Goal: Communication & Community: Answer question/provide support

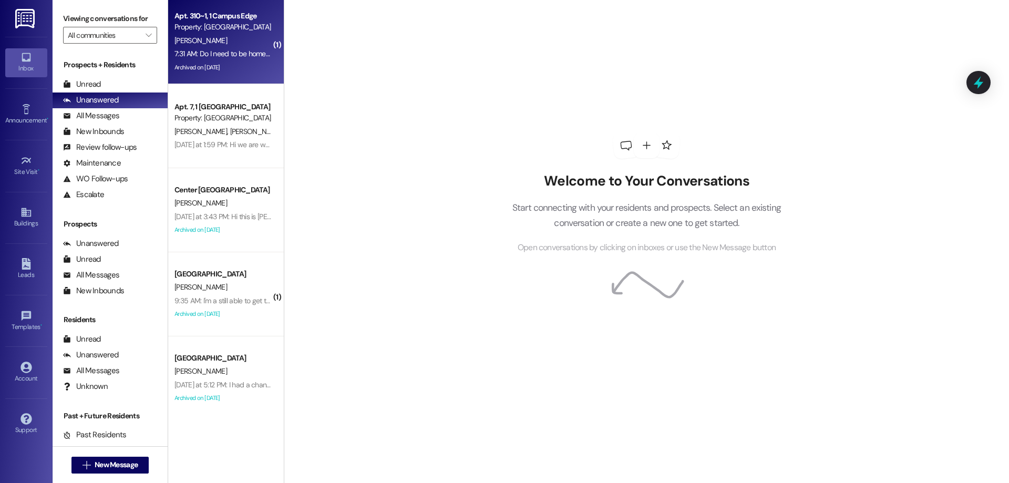
click at [190, 71] on div "Archived on [DATE]" at bounding box center [222, 67] width 99 height 13
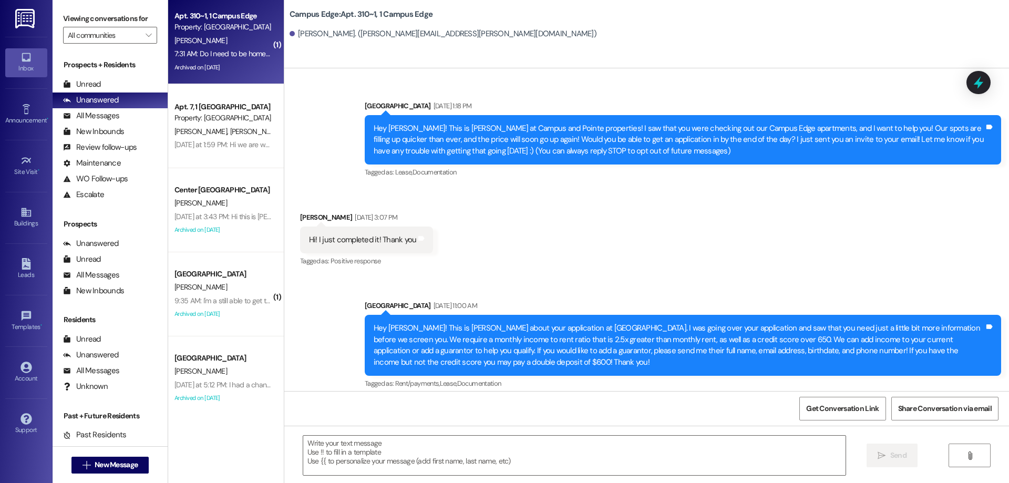
scroll to position [6194, 0]
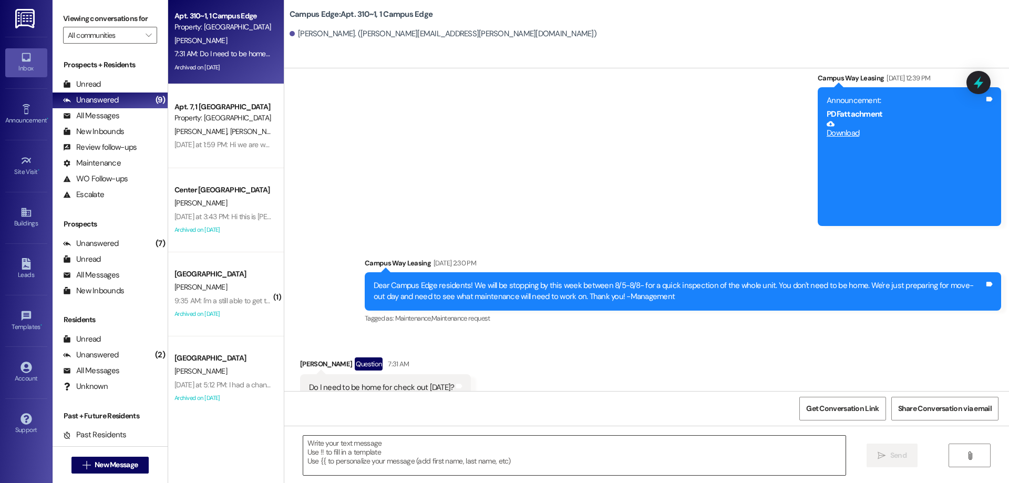
click at [371, 467] on textarea at bounding box center [574, 455] width 543 height 39
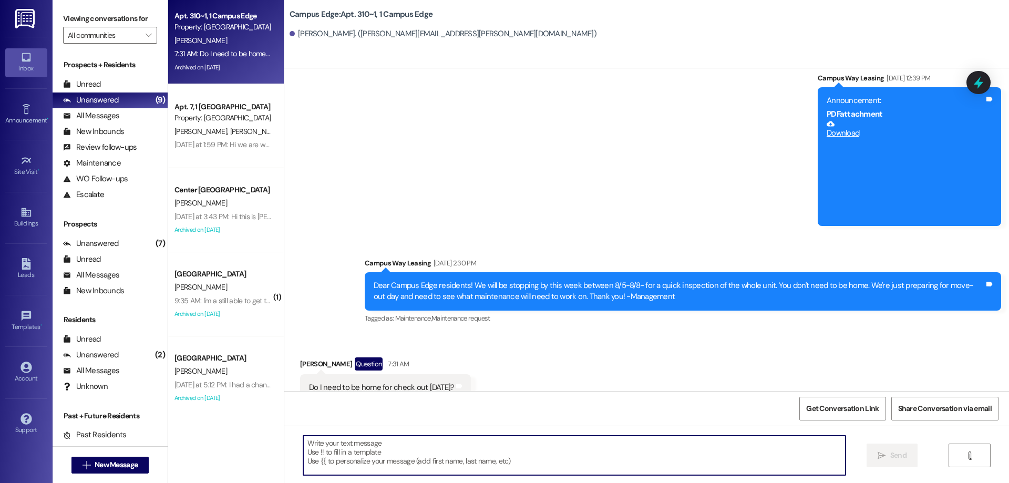
click at [523, 474] on textarea at bounding box center [574, 455] width 543 height 39
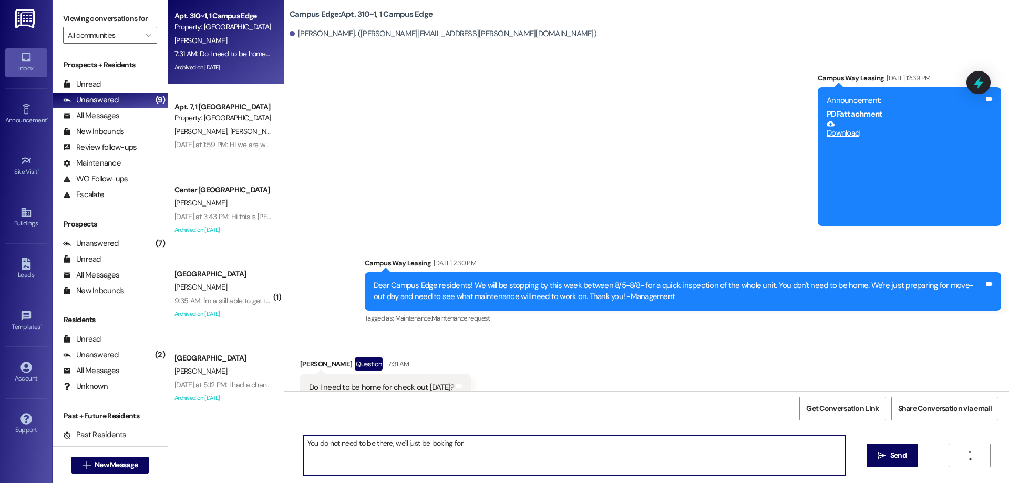
click at [564, 457] on textarea "You do not need to be there, we'll just be looking for" at bounding box center [574, 455] width 543 height 39
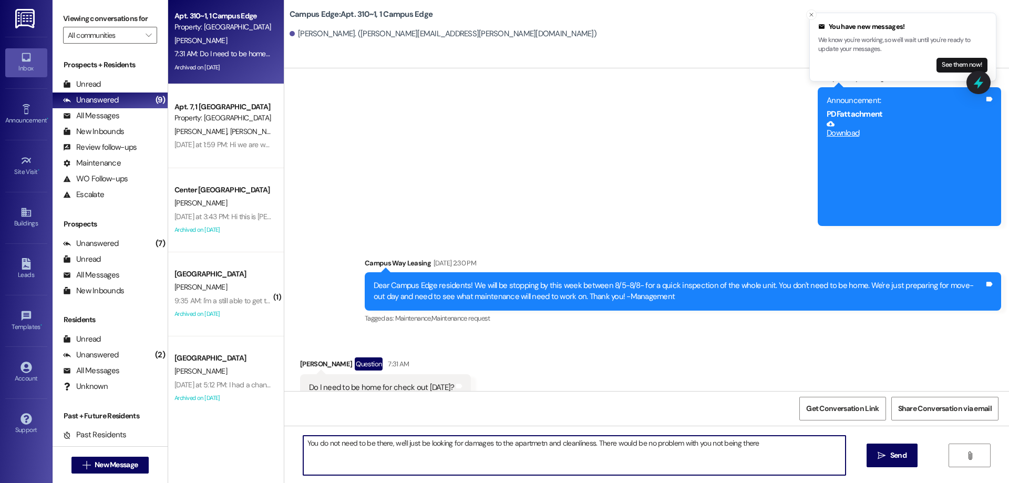
type textarea "You do not need to be there, we'll just be looking for damages to the apartmetn…"
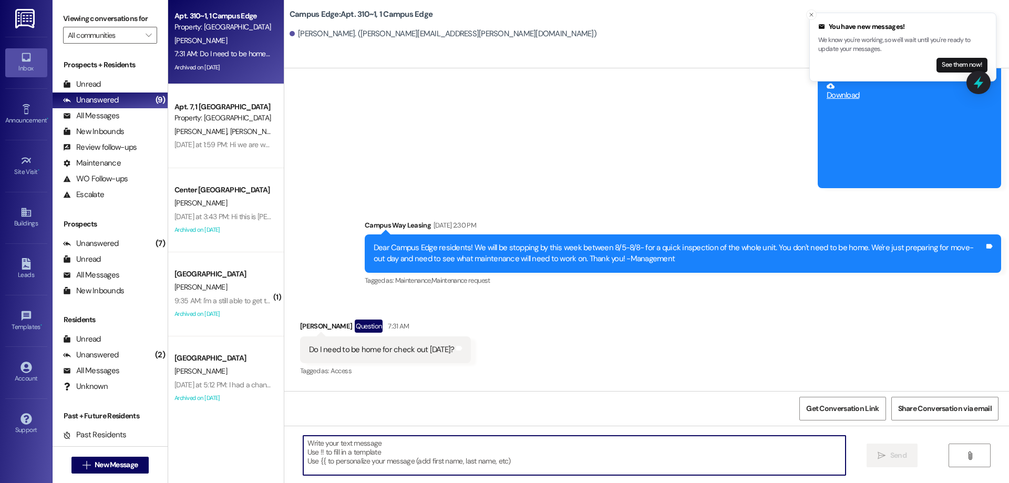
scroll to position [6268, 0]
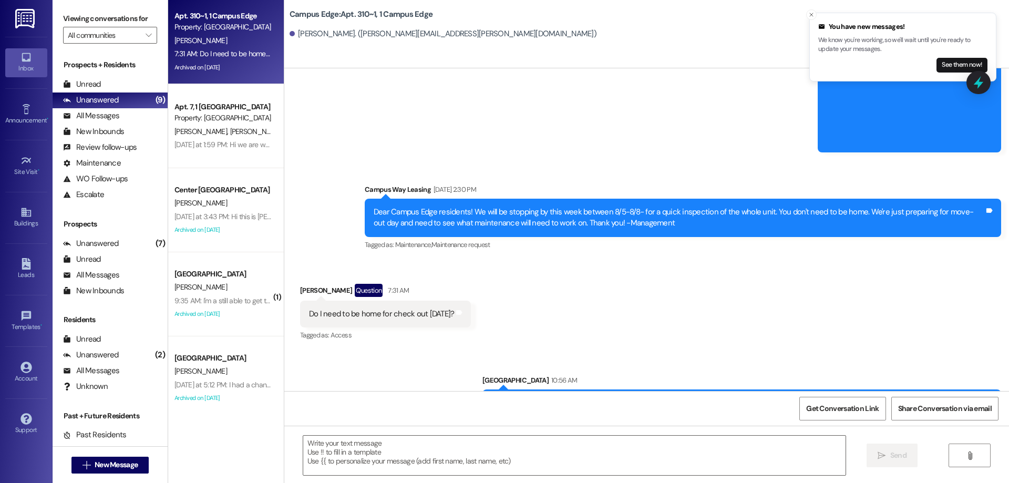
drag, startPoint x: 373, startPoint y: 427, endPoint x: 732, endPoint y: 268, distance: 392.8
click at [732, 268] on div "Received via SMS Eliza Whiting Question 7:31 AM Do I need to be home for check …" at bounding box center [646, 305] width 725 height 91
click at [955, 64] on button "See them now!" at bounding box center [962, 65] width 51 height 15
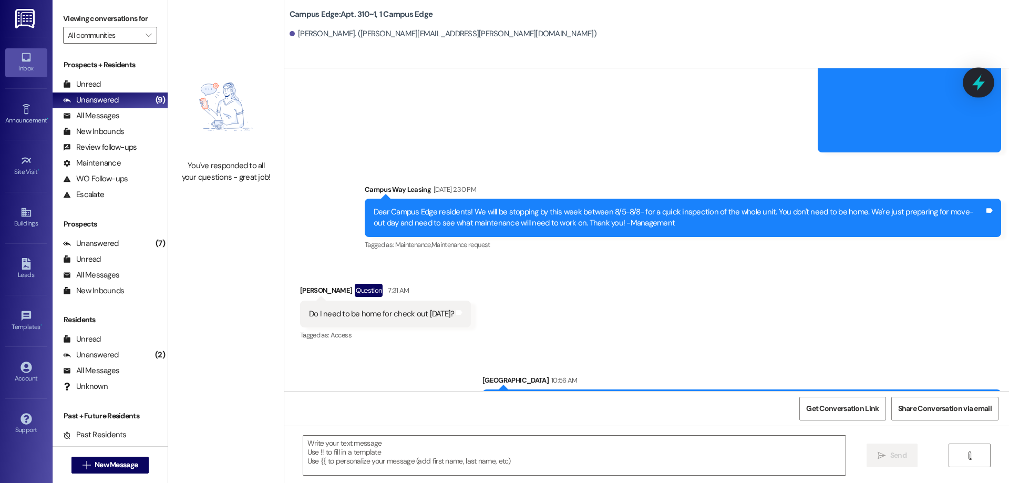
click at [987, 82] on div at bounding box center [979, 82] width 32 height 30
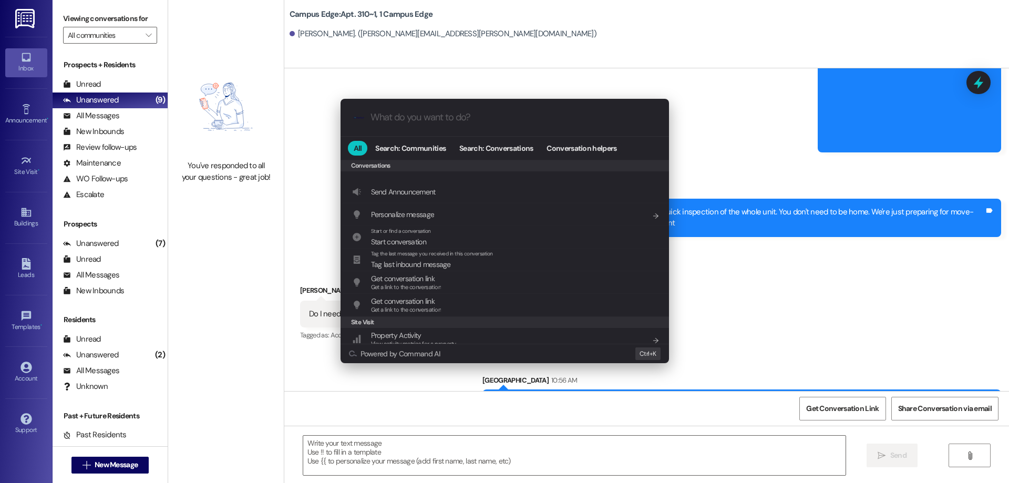
scroll to position [458, 0]
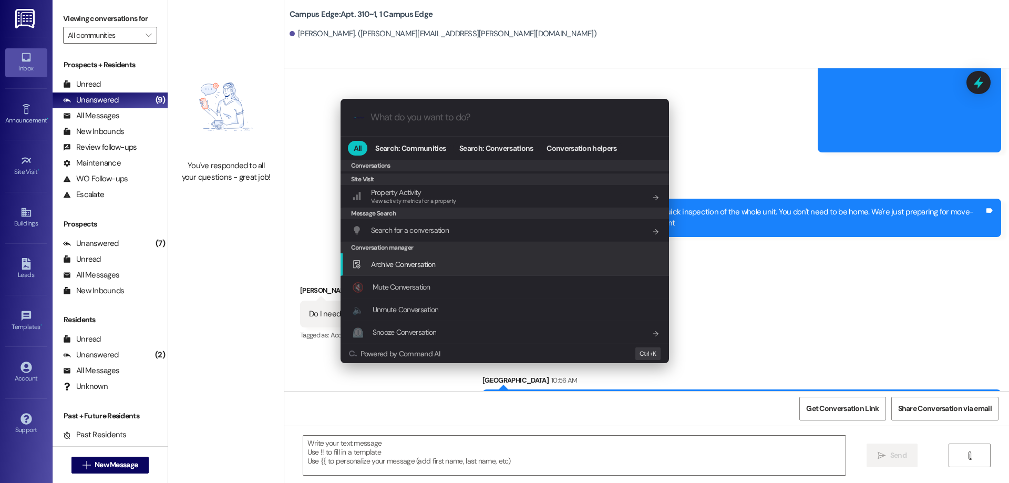
click at [451, 264] on div "Archive Conversation Add shortcut" at bounding box center [506, 265] width 308 height 12
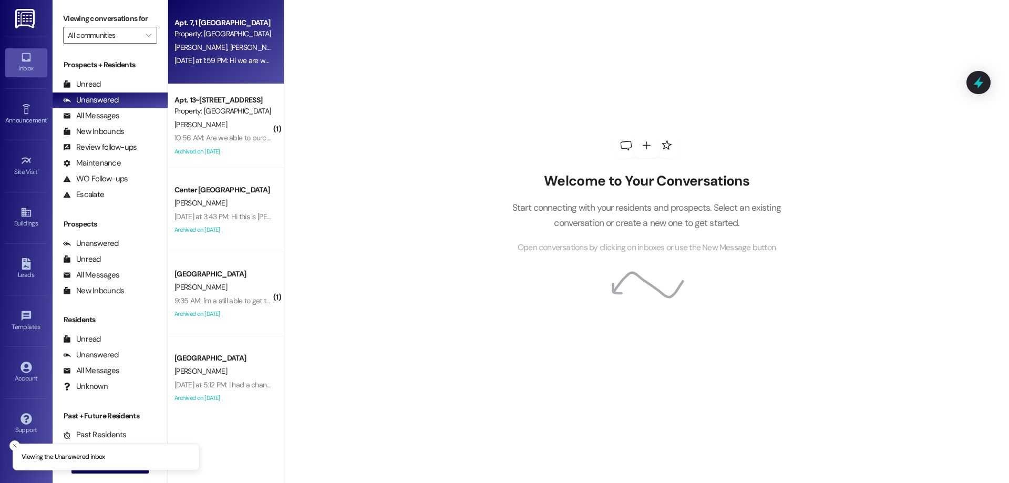
click at [185, 58] on div "[DATE] at 1:59 PM: Hi we are working on getting moved out. Just wondering if yo…" at bounding box center [472, 60] width 595 height 9
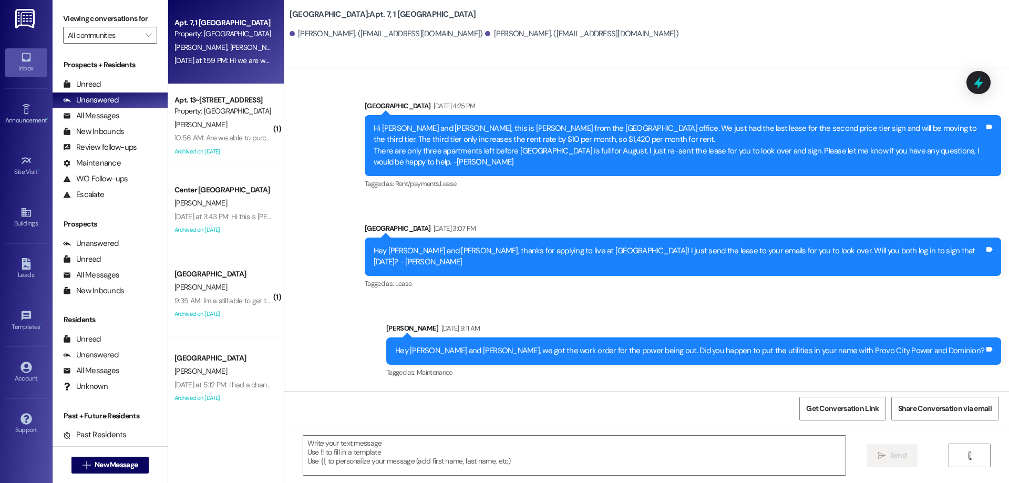
scroll to position [10529, 0]
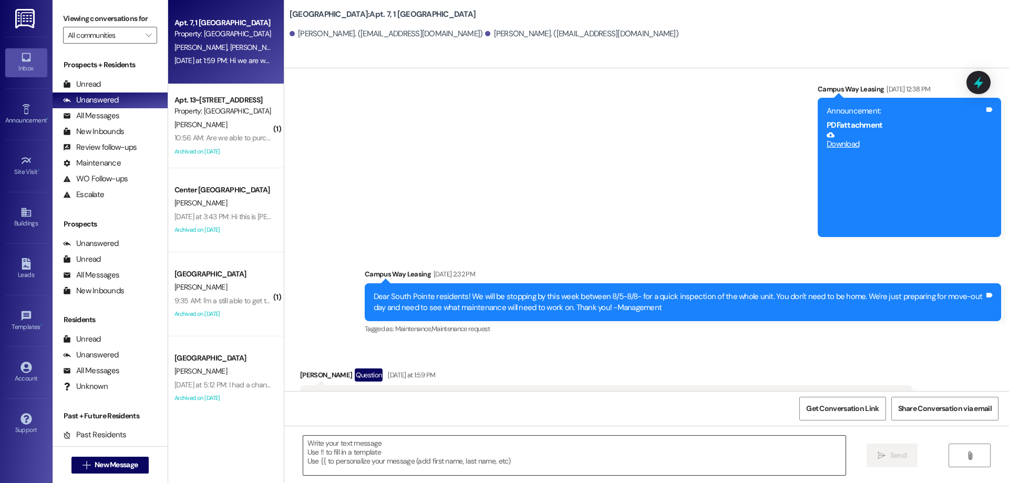
click at [679, 436] on textarea at bounding box center [574, 455] width 543 height 39
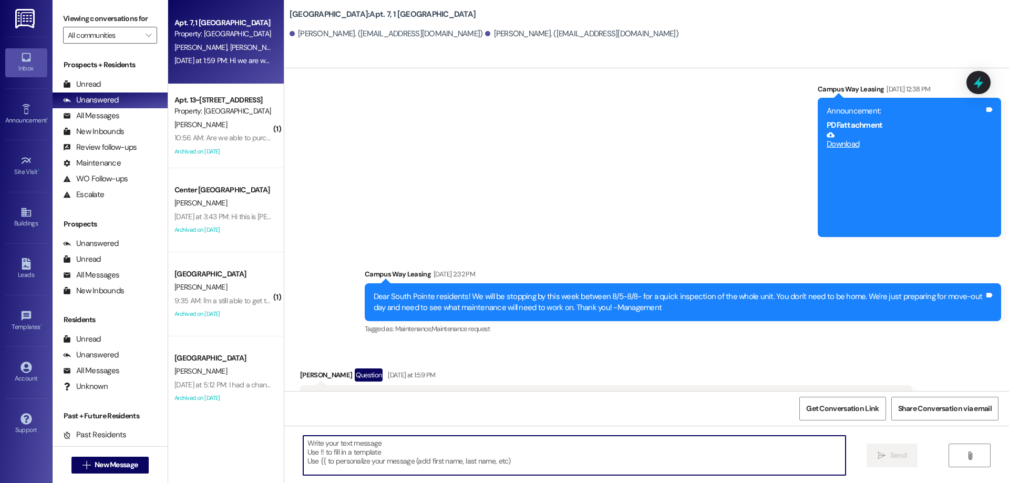
click at [441, 449] on textarea at bounding box center [574, 455] width 543 height 39
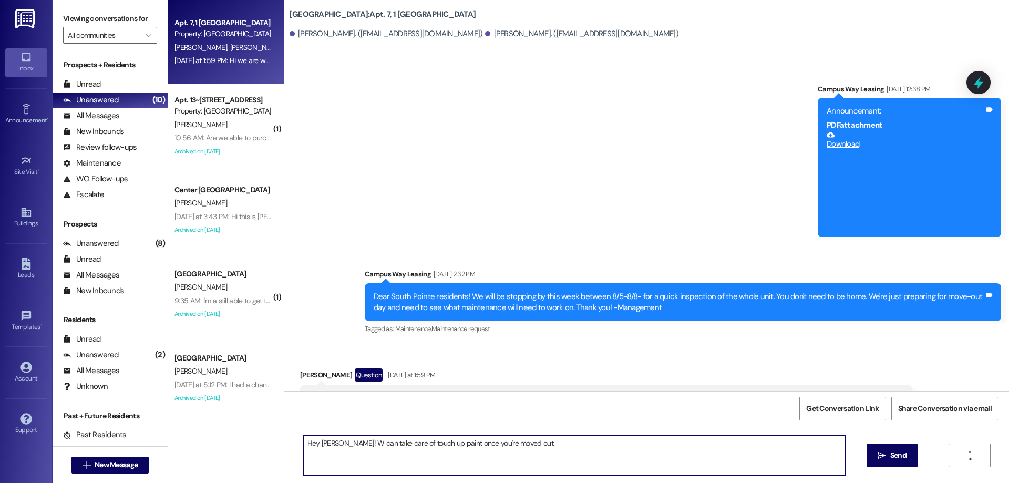
click at [338, 448] on textarea "Hey [PERSON_NAME]! W can take care of touch up paint once you're moved out." at bounding box center [574, 455] width 543 height 39
click at [587, 449] on textarea "Hey [PERSON_NAME]! We can take care of touch up paint once you're moved out." at bounding box center [574, 455] width 543 height 39
type textarea "Hey [PERSON_NAME]! We can take care of touch up paint once you're moved out. Do…"
click at [806, 455] on textarea "Hey [PERSON_NAME]! We can take care of touch up paint once you're moved out. Do…" at bounding box center [574, 455] width 543 height 39
click at [886, 462] on button " Send" at bounding box center [892, 456] width 51 height 24
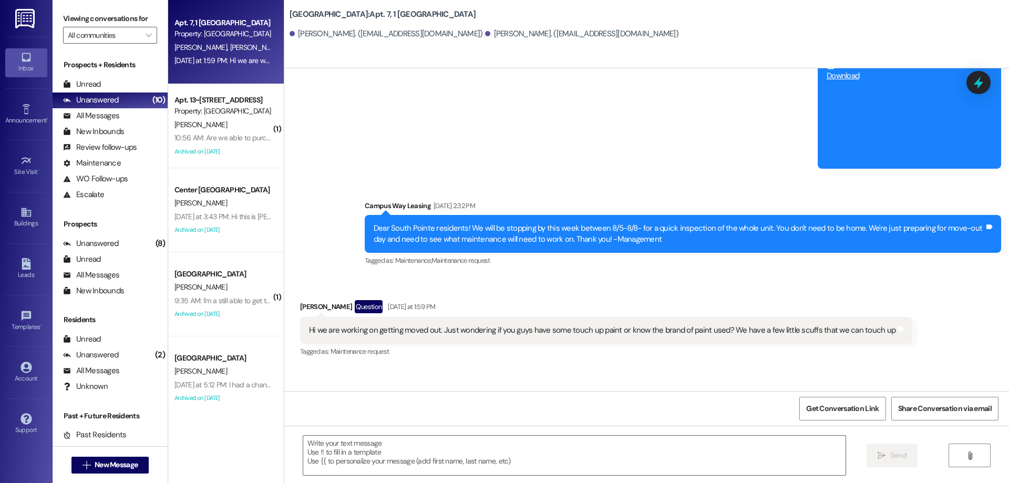
scroll to position [10602, 0]
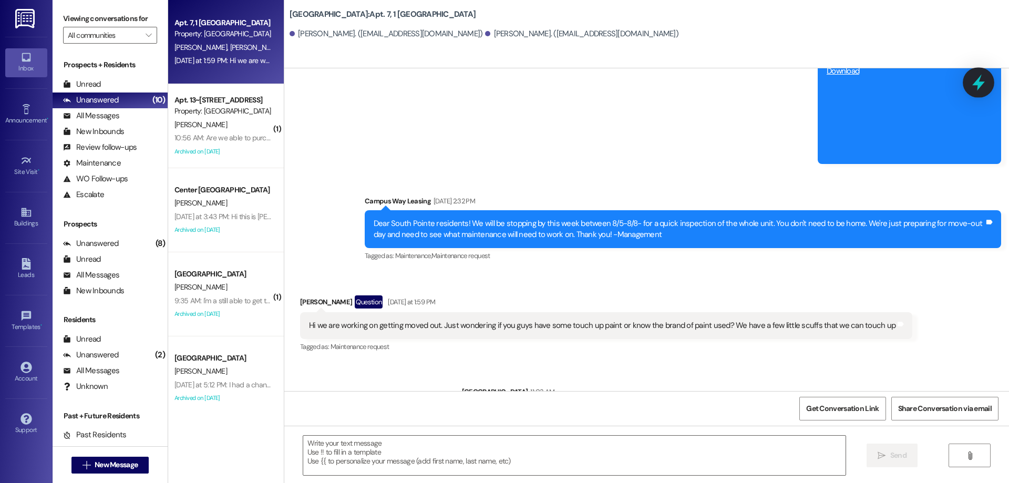
click at [976, 85] on icon at bounding box center [979, 83] width 13 height 16
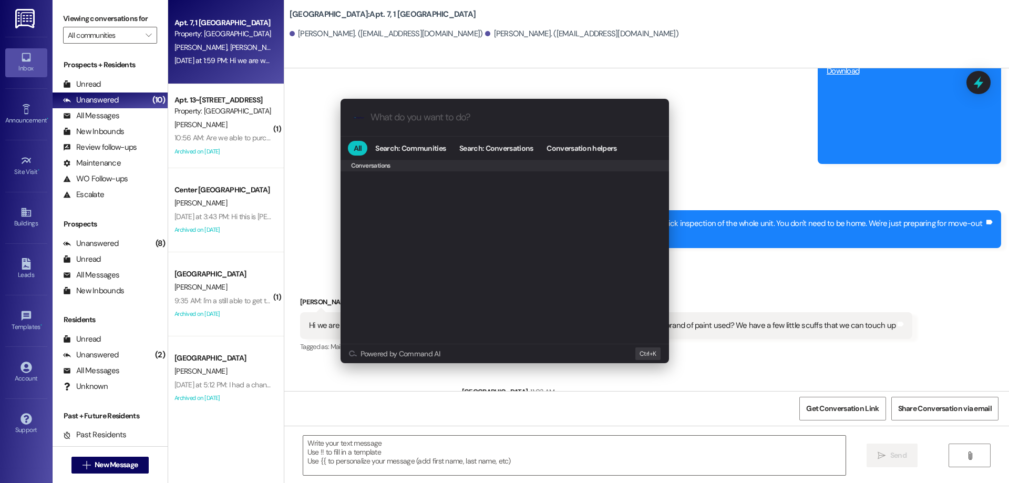
scroll to position [458, 0]
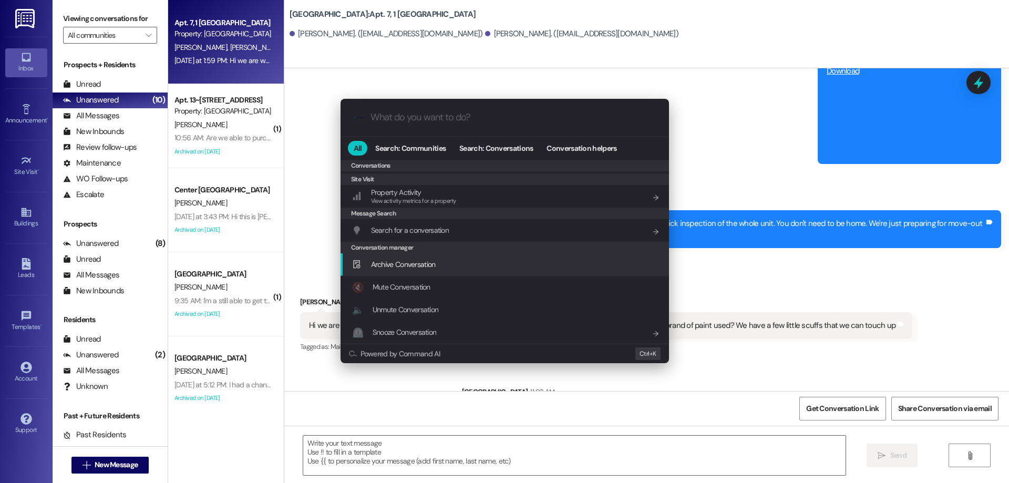
click at [438, 260] on div "Archive Conversation Add shortcut" at bounding box center [506, 265] width 308 height 12
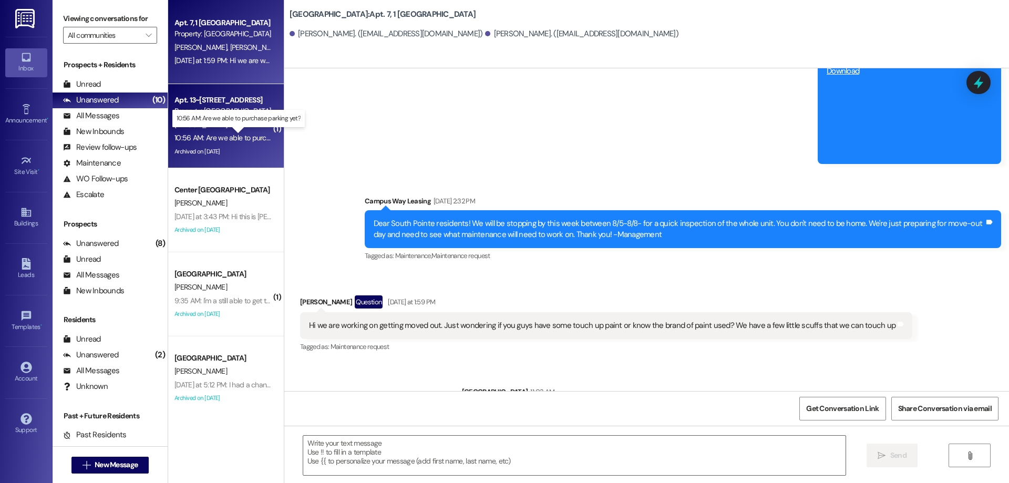
click at [234, 141] on div "10:56 AM: Are we able to purchase parking yet? 10:56 AM: Are we able to purchas…" at bounding box center [248, 137] width 146 height 9
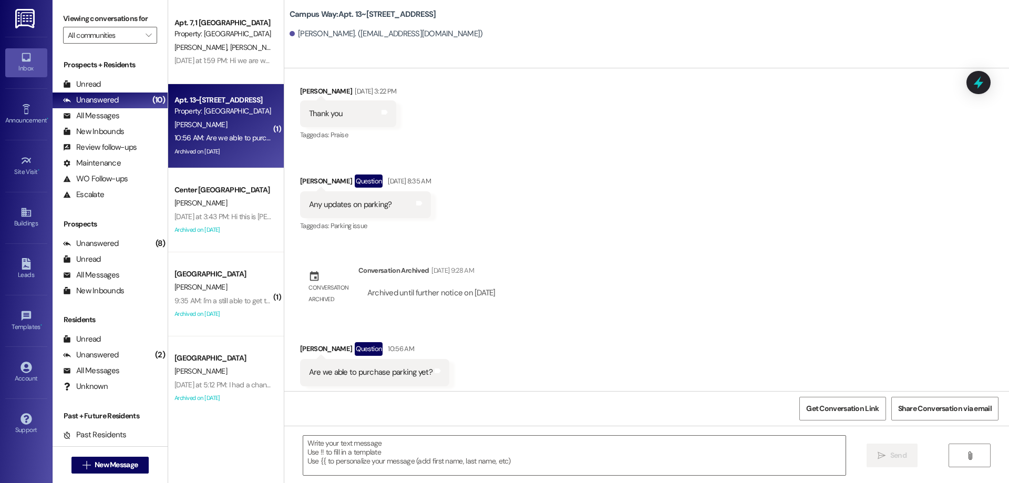
scroll to position [1179, 0]
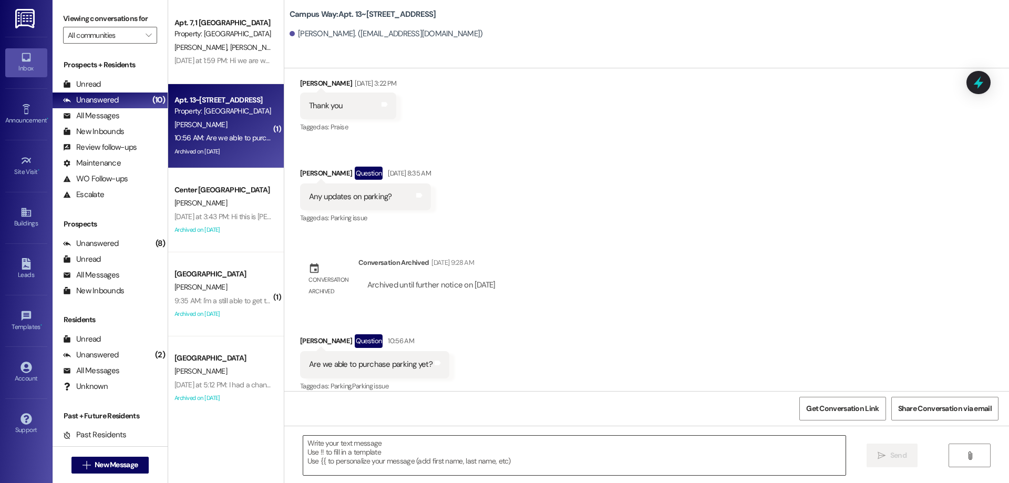
click at [449, 449] on textarea at bounding box center [574, 455] width 543 height 39
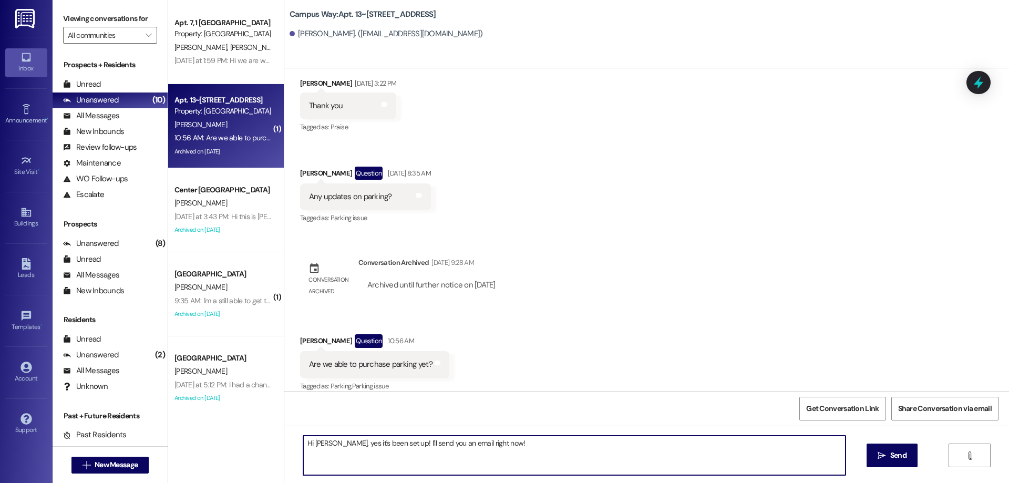
type textarea "Hi [PERSON_NAME], yes it's been set up! I'll send you an email right now!"
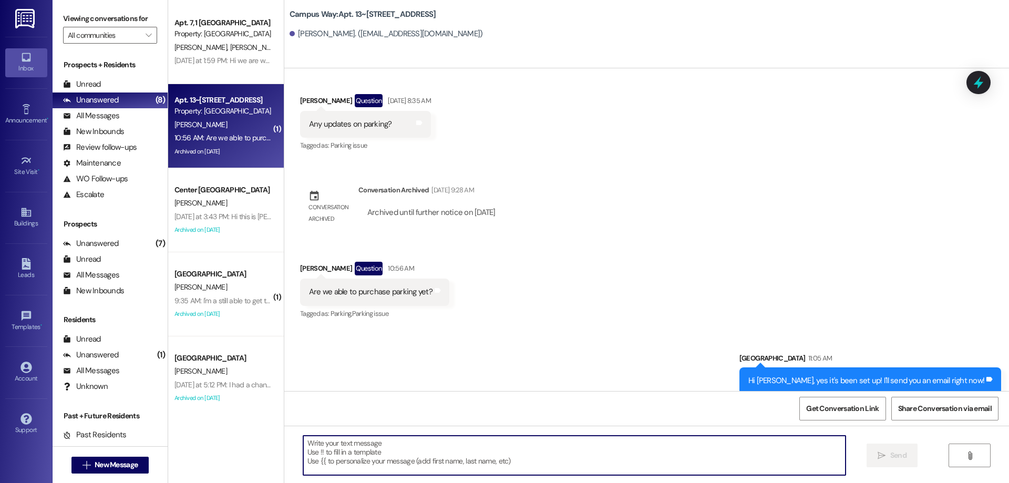
scroll to position [1252, 0]
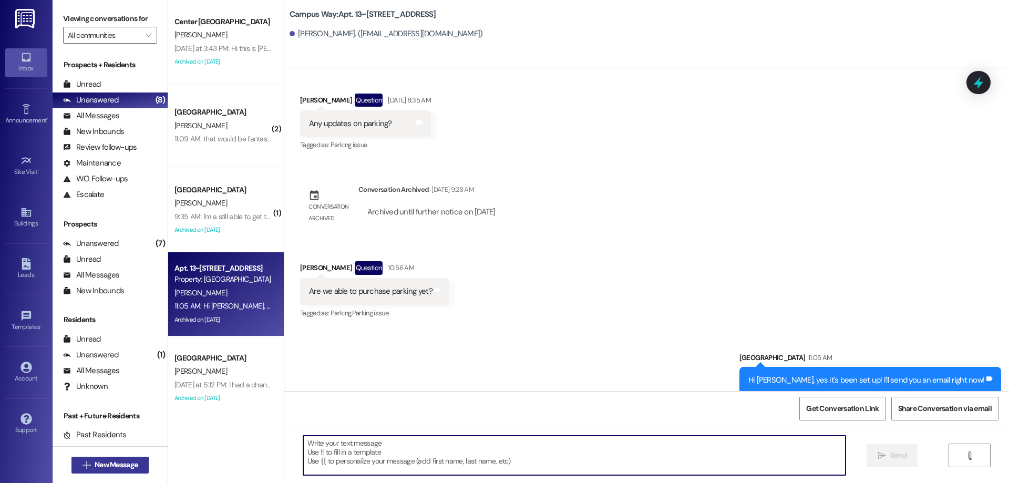
click at [128, 465] on span "New Message" at bounding box center [116, 464] width 43 height 11
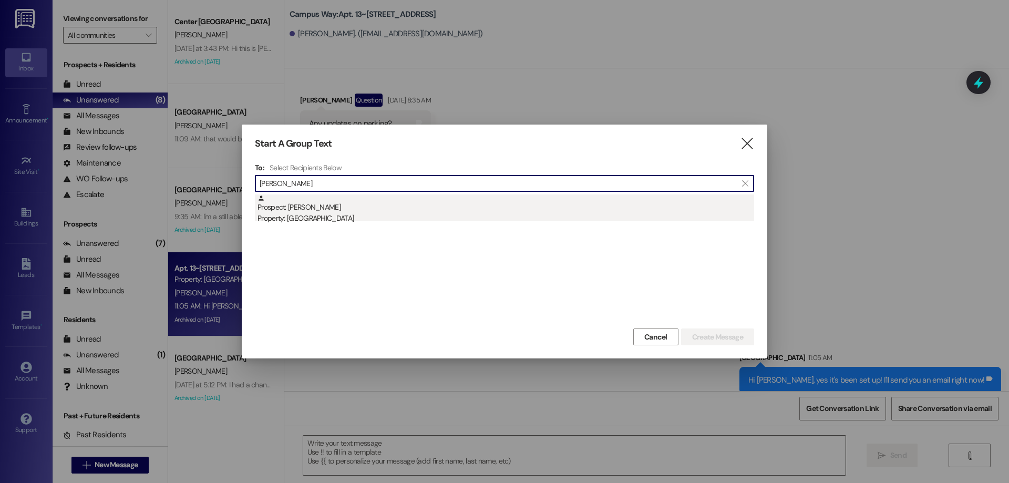
type input "[PERSON_NAME]"
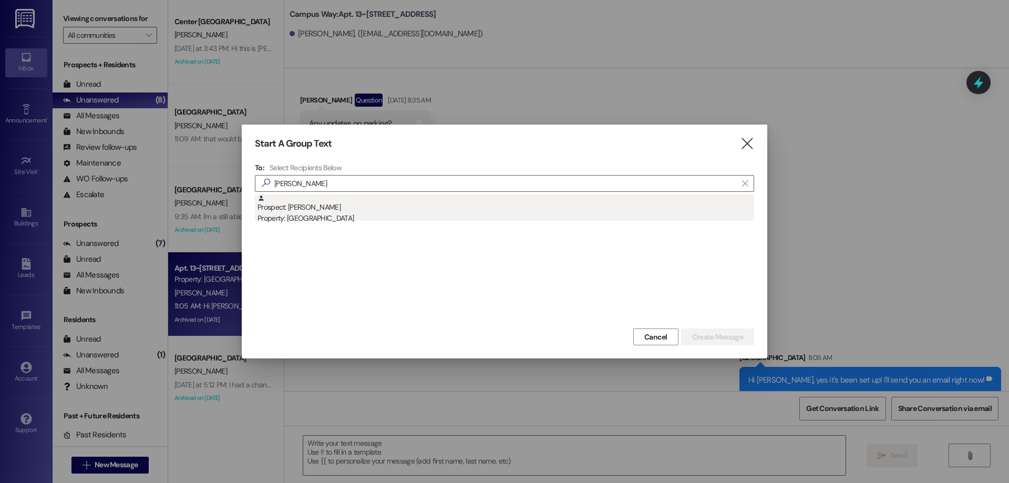
click at [494, 214] on div "Property: [GEOGRAPHIC_DATA]" at bounding box center [506, 218] width 497 height 11
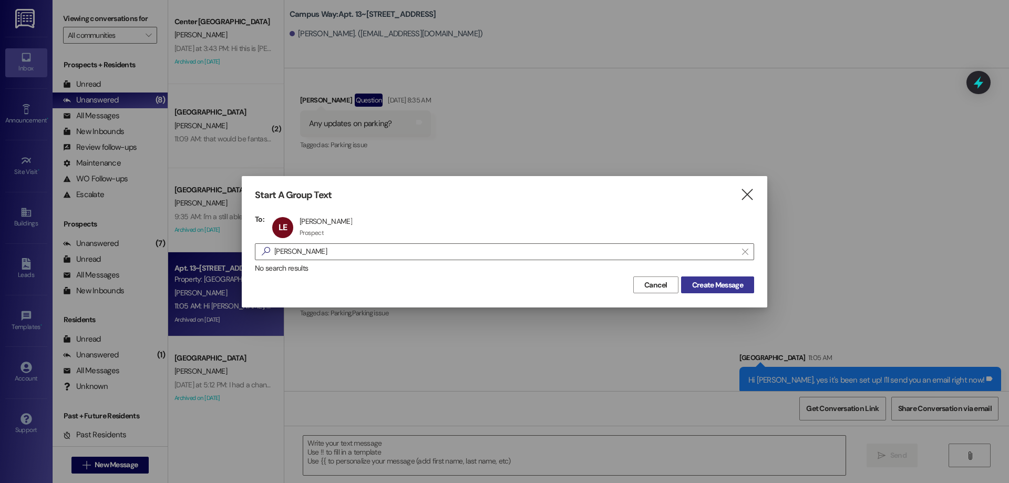
click at [684, 290] on button "Create Message" at bounding box center [717, 285] width 73 height 17
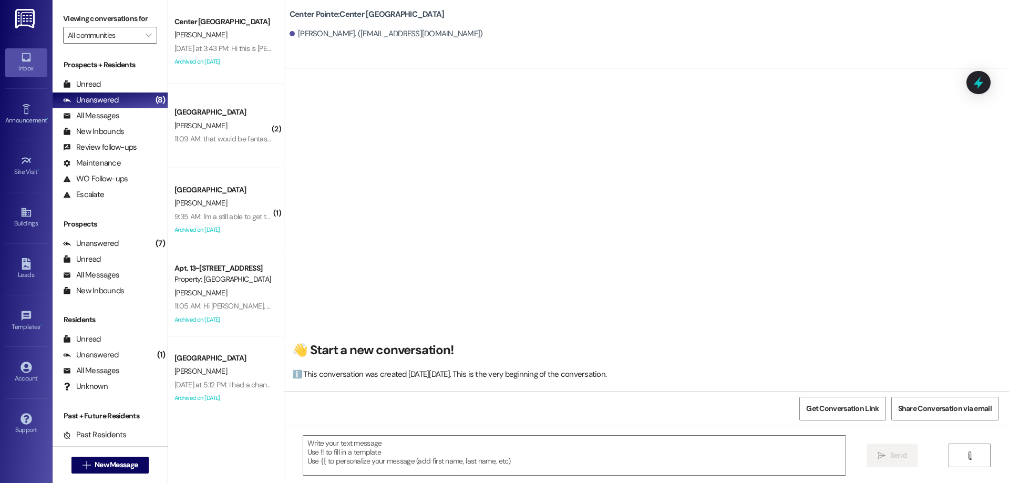
scroll to position [1, 0]
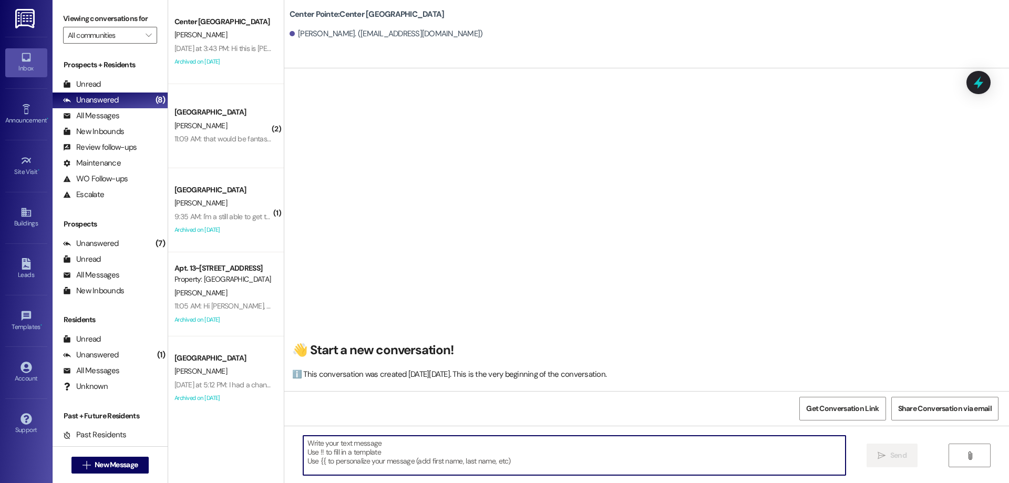
click at [465, 454] on textarea at bounding box center [574, 455] width 543 height 39
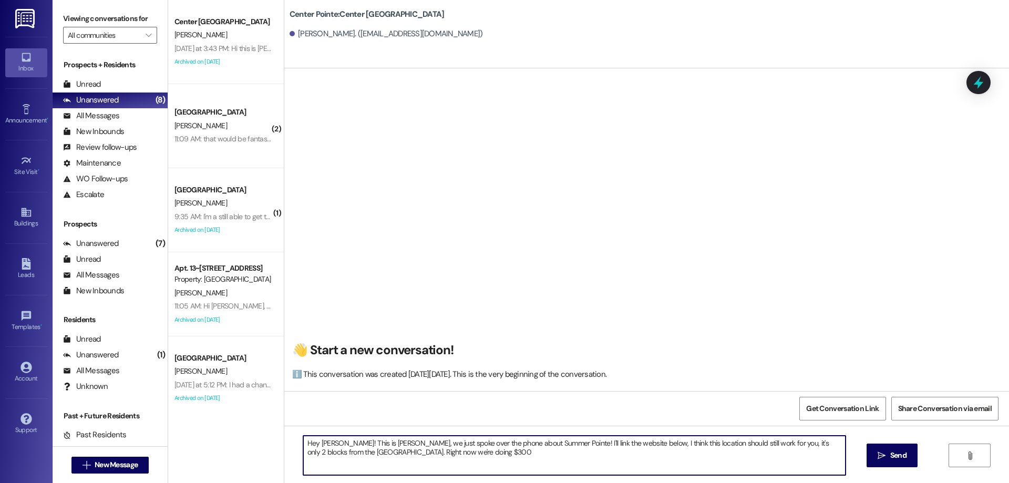
click at [446, 456] on textarea "Hey [PERSON_NAME]! This is [PERSON_NAME], we just spoke over the phone about Su…" at bounding box center [574, 455] width 543 height 39
drag, startPoint x: 515, startPoint y: 447, endPoint x: 512, endPoint y: 452, distance: 5.9
click at [513, 452] on textarea "Hey [PERSON_NAME]! This is [PERSON_NAME], we just spoke over the phone about Su…" at bounding box center [574, 455] width 543 height 39
click at [512, 452] on textarea "Hey [PERSON_NAME]! This is [PERSON_NAME], we just spoke over the phone about Su…" at bounding box center [574, 455] width 543 height 39
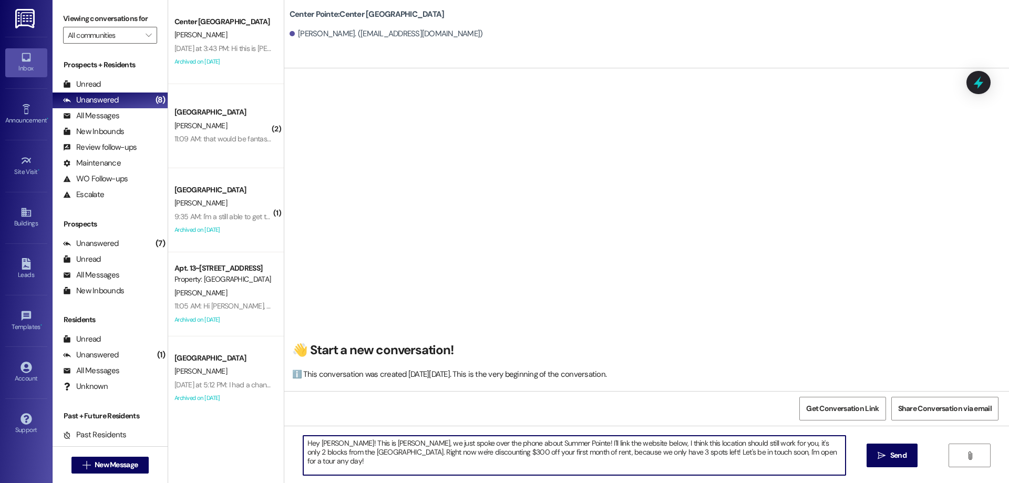
click at [831, 453] on textarea "Hey [PERSON_NAME]! This is [PERSON_NAME], we just spoke over the phone about Su…" at bounding box center [574, 455] width 543 height 39
type textarea "Hey [PERSON_NAME]! This is [PERSON_NAME], we just spoke over the phone about Su…"
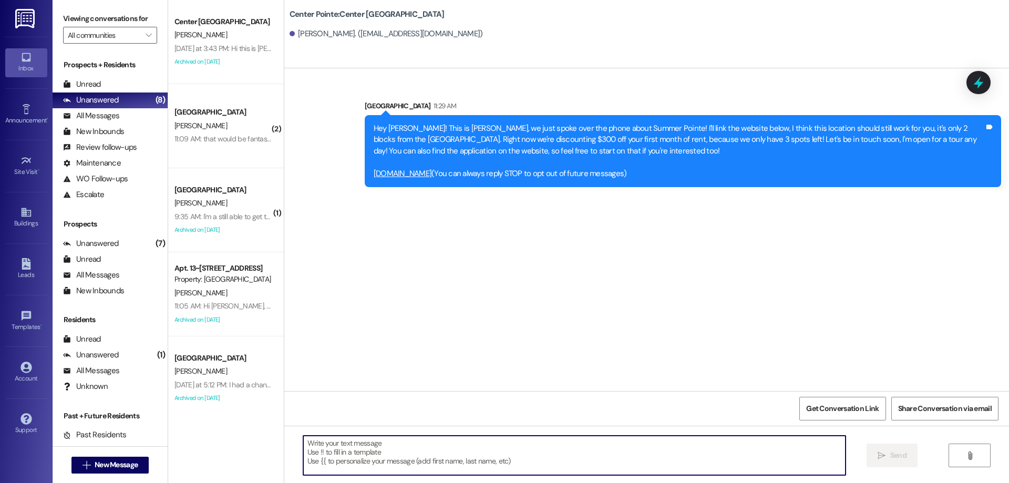
scroll to position [0, 0]
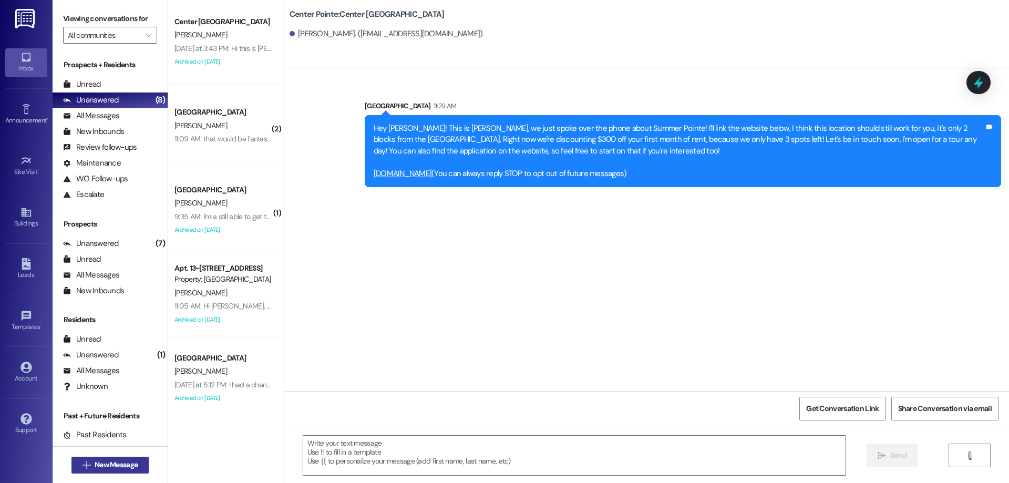
click at [92, 457] on button " New Message" at bounding box center [110, 465] width 78 height 17
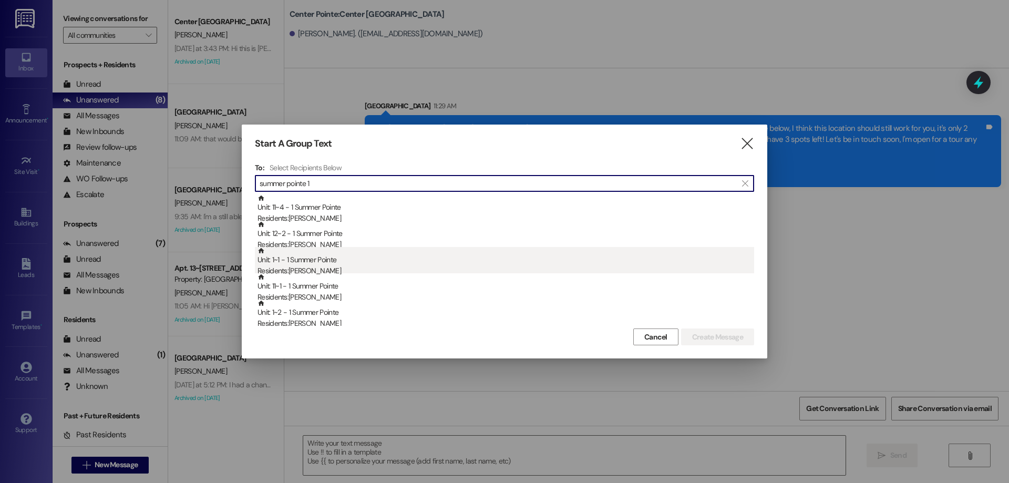
click at [390, 264] on div "Unit: 1~1 - 1 Summer Pointe Residents: [PERSON_NAME]" at bounding box center [506, 262] width 497 height 30
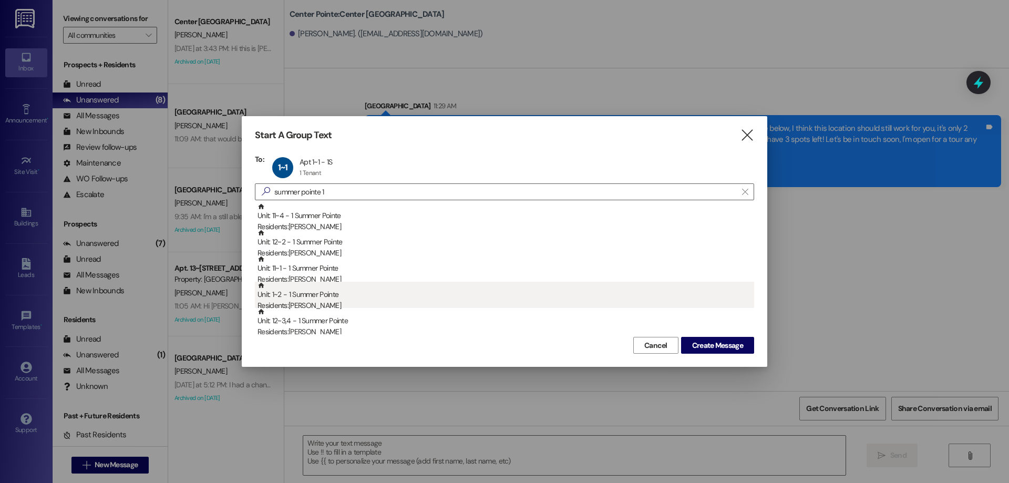
click at [390, 298] on div "Unit: 1~2 - 1 Summer Pointe Residents: [PERSON_NAME]" at bounding box center [506, 297] width 497 height 30
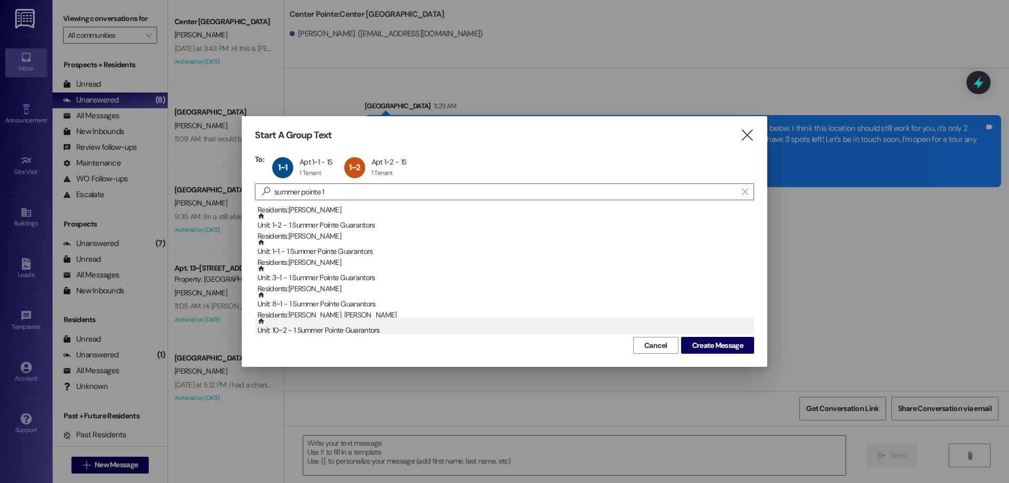
scroll to position [578, 0]
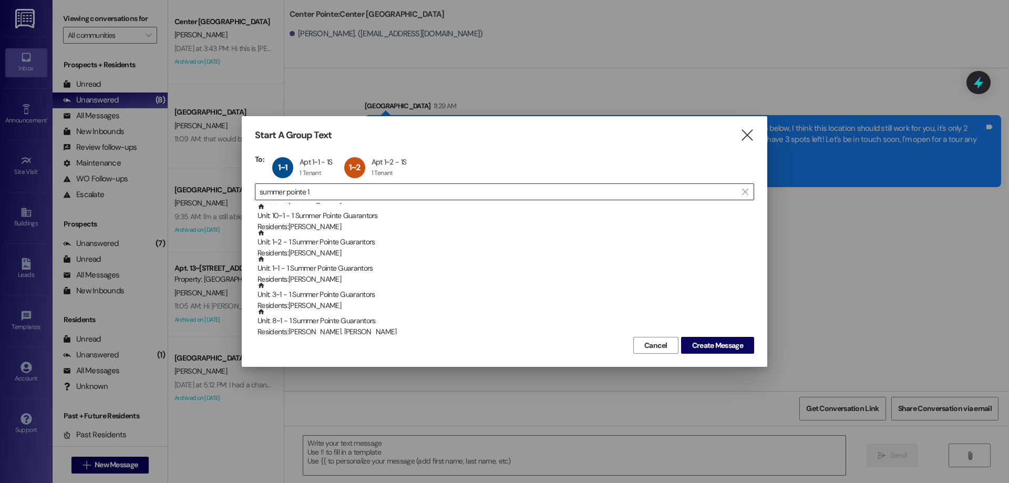
click at [390, 189] on input "summer pointe 1" at bounding box center [498, 192] width 477 height 15
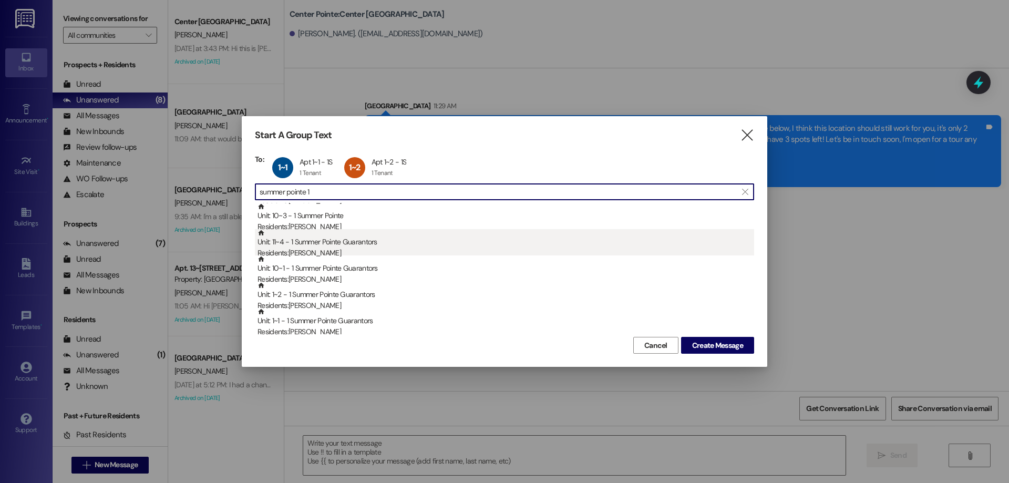
scroll to position [473, 0]
click at [416, 241] on div "Unit: 1~4 - 1 Summer Pointe Residents: [PERSON_NAME]" at bounding box center [506, 244] width 497 height 30
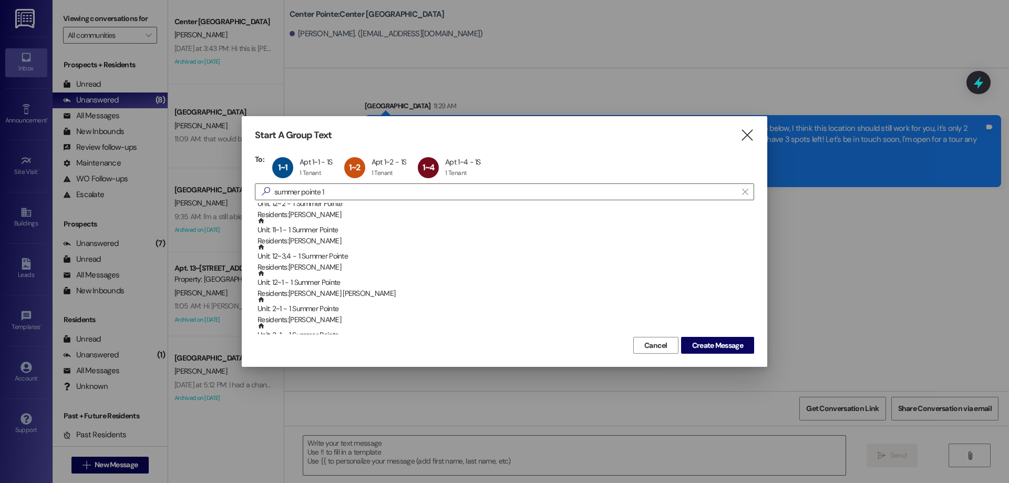
scroll to position [0, 0]
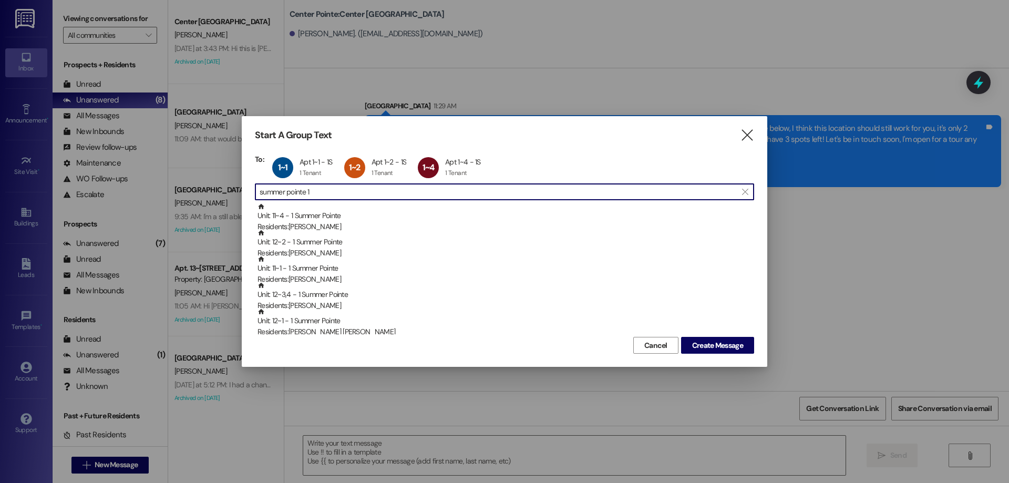
click at [447, 191] on input "summer pointe 1" at bounding box center [498, 192] width 477 height 15
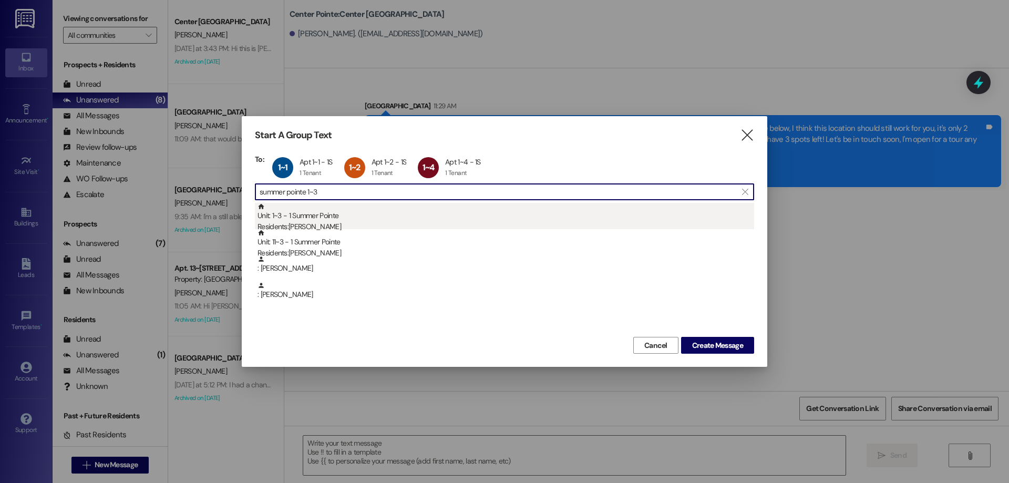
type input "summer pointe 1~3"
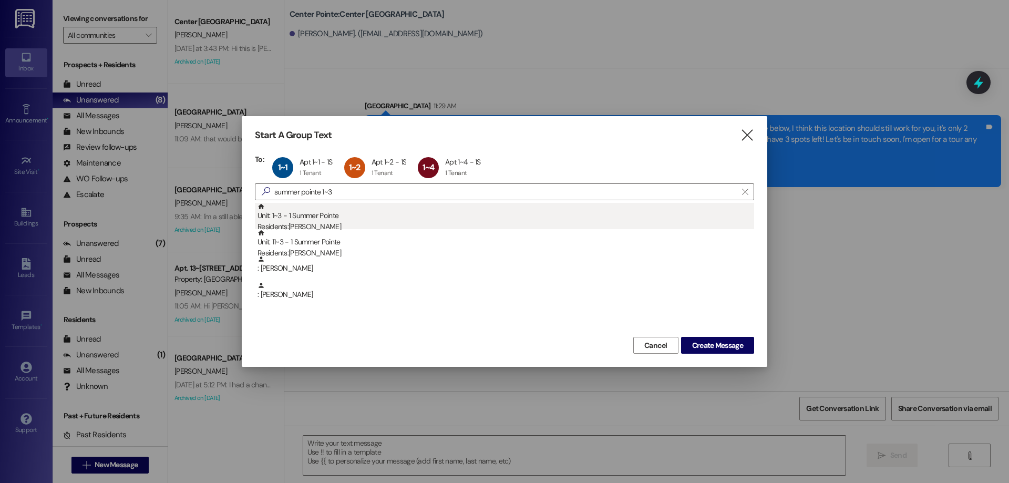
click at [413, 220] on div "Unit: 1~3 - 1 Summer Pointe Residents: [PERSON_NAME]" at bounding box center [506, 218] width 497 height 30
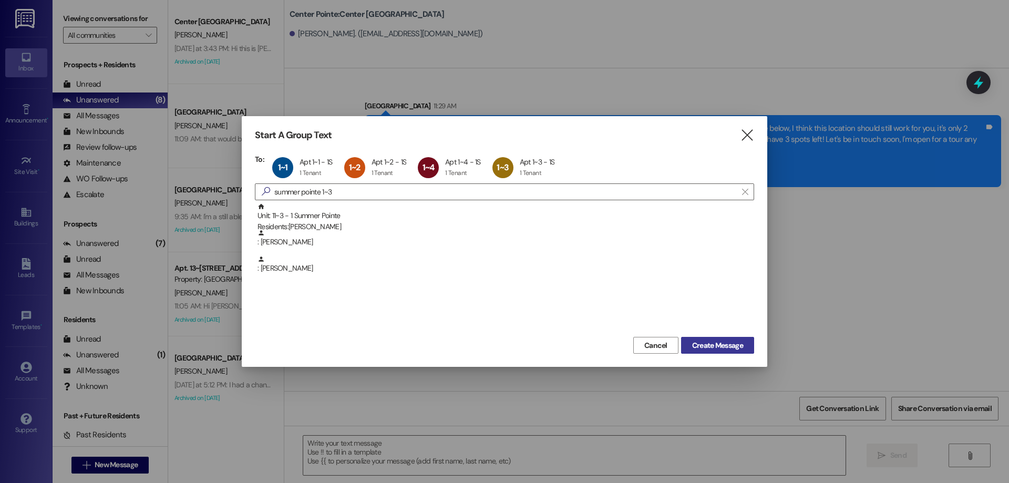
click at [715, 342] on span "Create Message" at bounding box center [717, 345] width 51 height 11
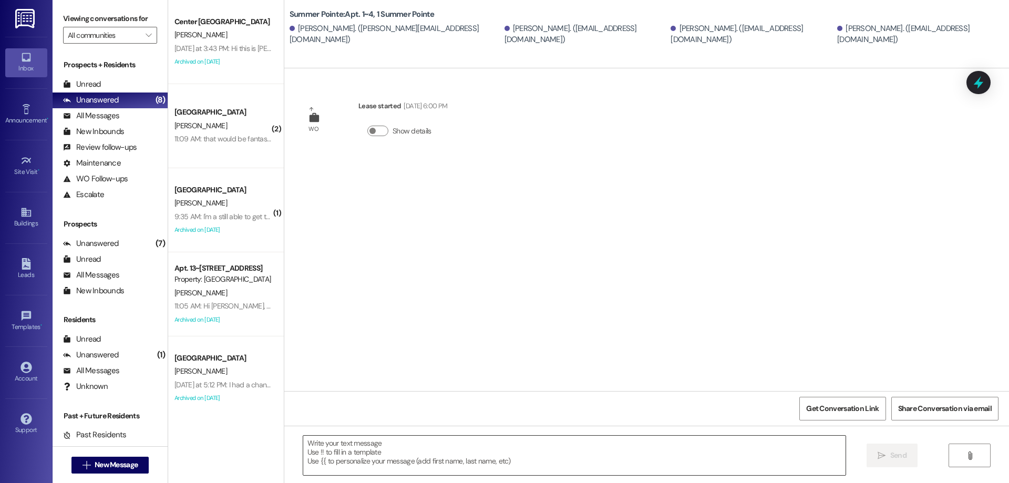
click at [422, 448] on textarea at bounding box center [574, 455] width 543 height 39
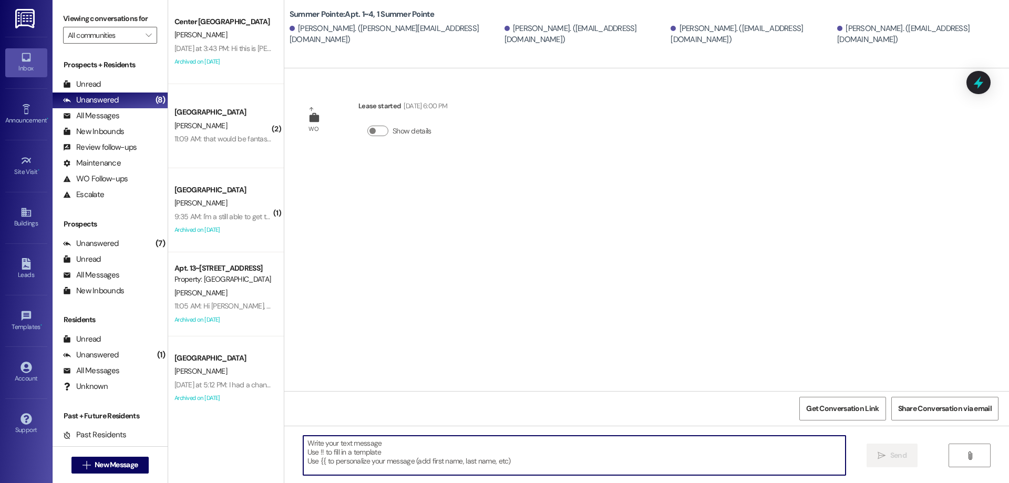
click at [422, 447] on textarea at bounding box center [574, 455] width 543 height 39
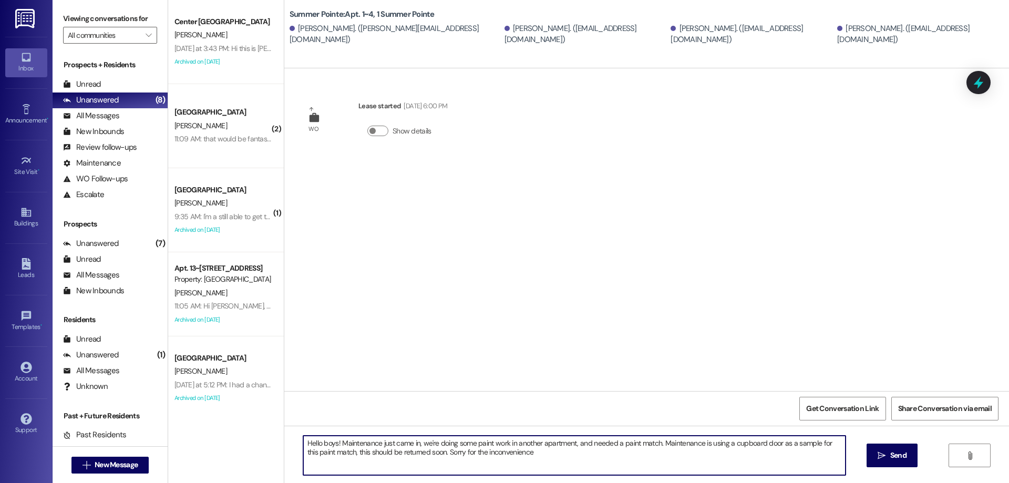
type textarea "Hello boys! Maintenance just came in, we're doing some paint work in another ap…"
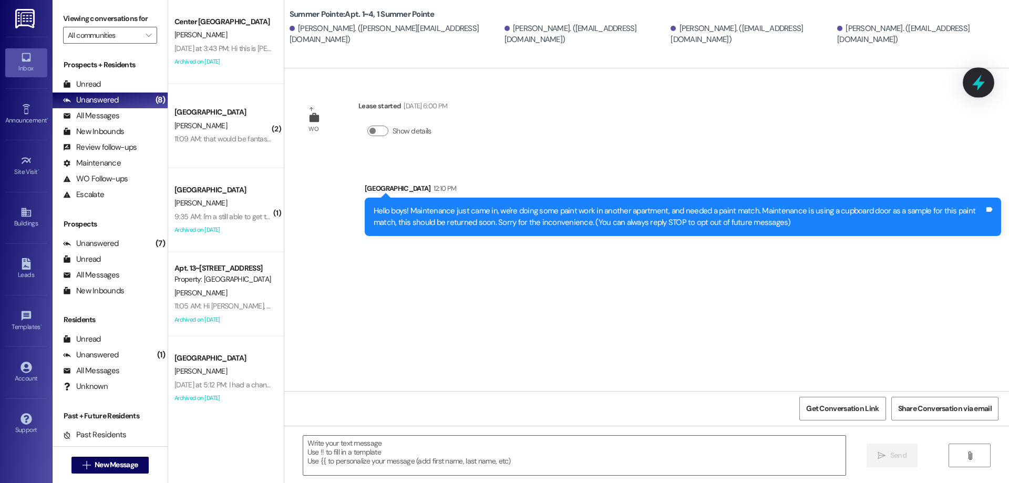
click at [979, 80] on icon at bounding box center [979, 83] width 13 height 16
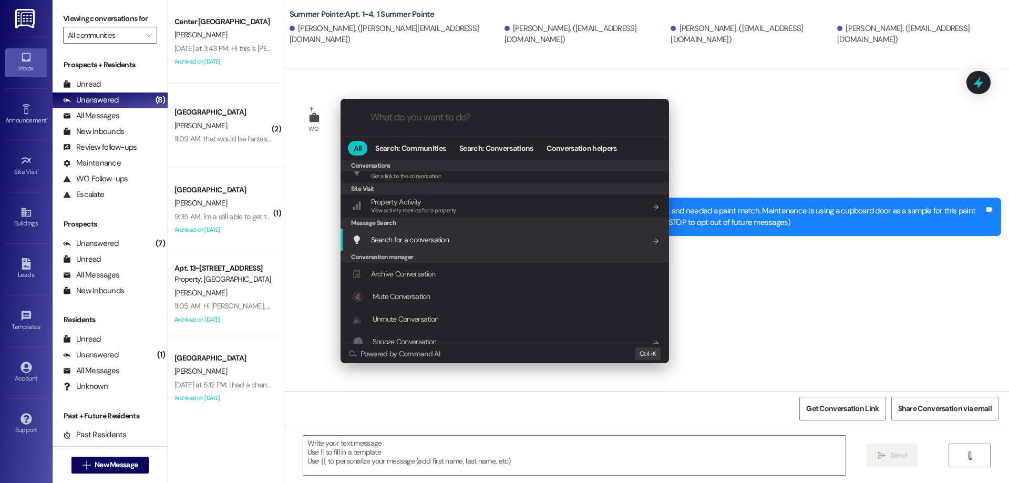
scroll to position [465, 0]
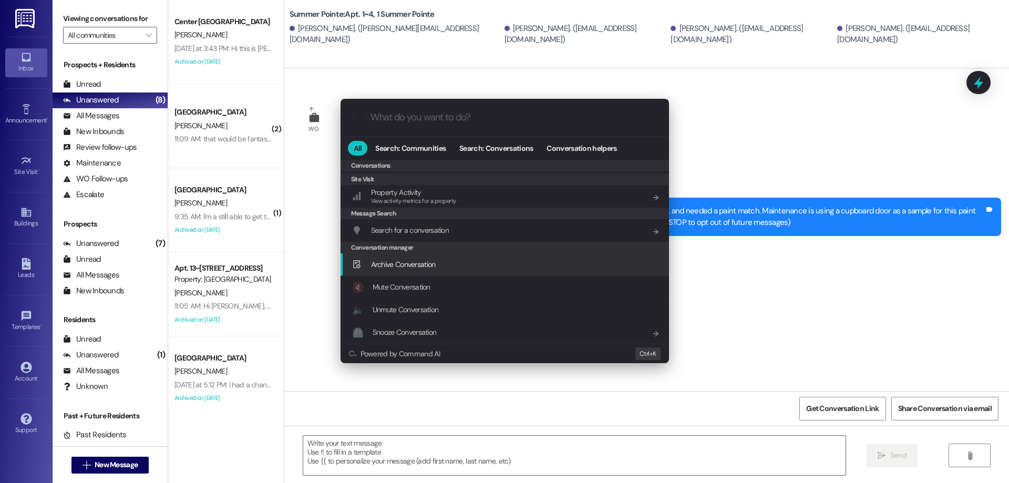
click at [452, 257] on div "Archive Conversation Add shortcut" at bounding box center [505, 264] width 329 height 23
